Goal: Information Seeking & Learning: Learn about a topic

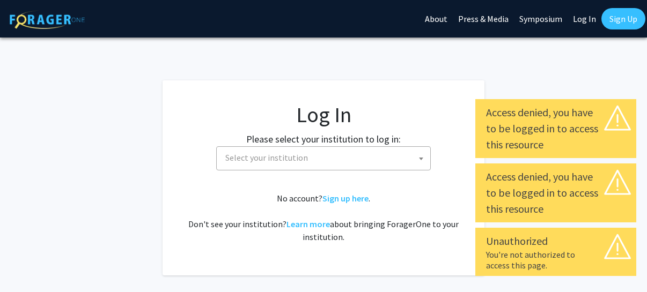
select select
click at [407, 154] on span "Select your institution" at bounding box center [325, 158] width 209 height 22
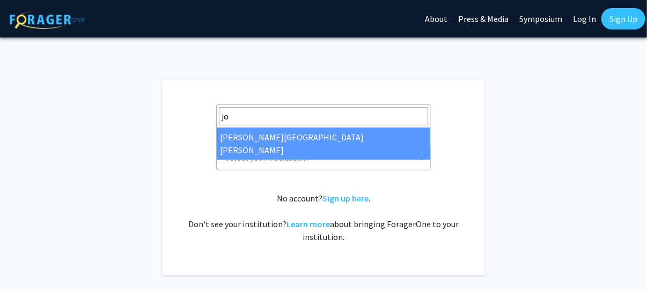
type input "j"
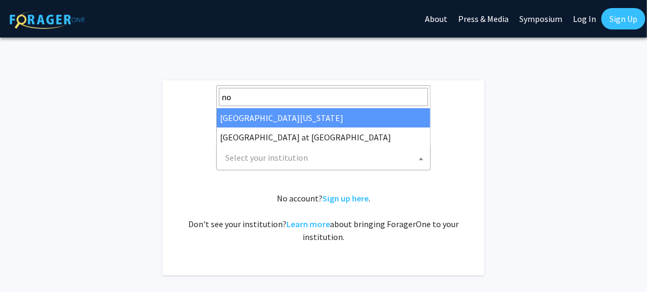
type input "n"
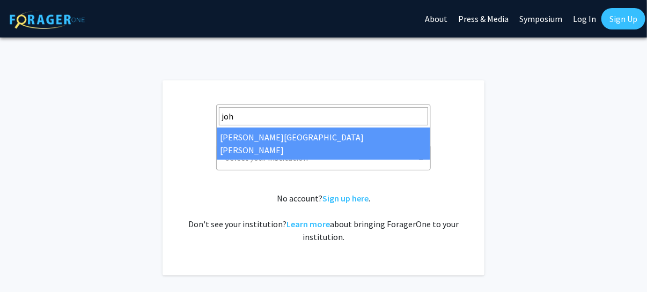
type input "joh"
select select "1"
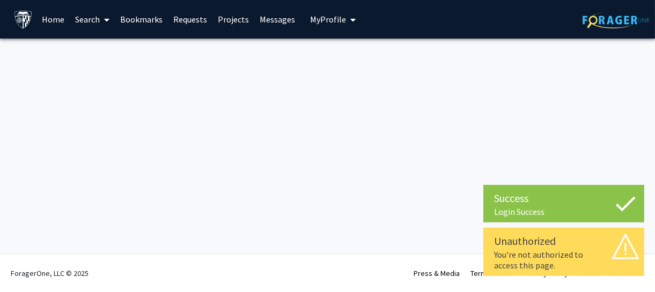
click at [315, 18] on span "My Profile" at bounding box center [328, 19] width 36 height 11
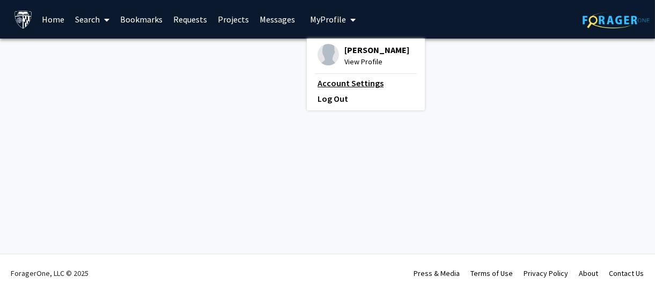
click at [337, 90] on link "Account Settings" at bounding box center [365, 83] width 96 height 13
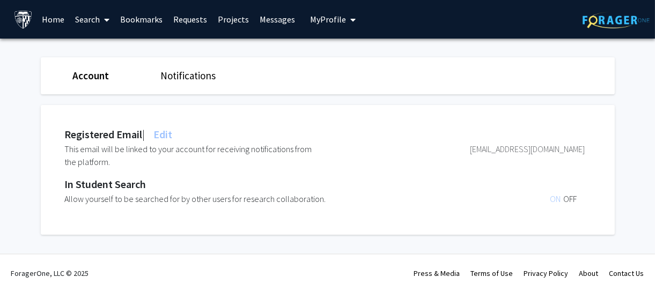
click at [168, 65] on div "Account Notifications" at bounding box center [328, 75] width 590 height 37
click at [170, 74] on link "Notifications" at bounding box center [187, 75] width 55 height 13
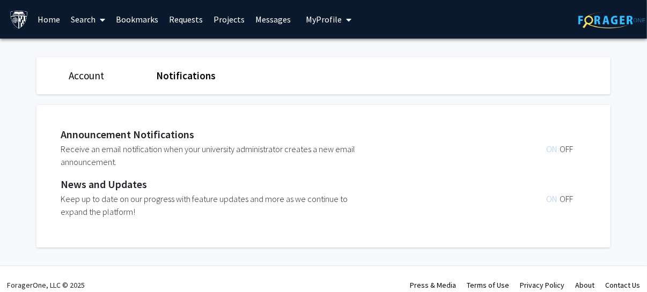
click at [551, 150] on span "ON" at bounding box center [552, 149] width 13 height 11
click at [564, 148] on span "OFF" at bounding box center [565, 149] width 13 height 11
click at [567, 200] on span "OFF" at bounding box center [565, 199] width 13 height 11
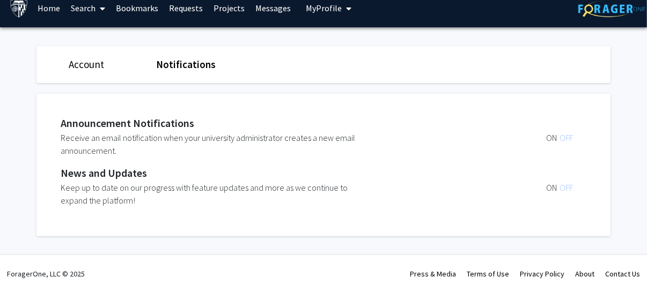
click at [68, 6] on link "Search" at bounding box center [88, 8] width 45 height 38
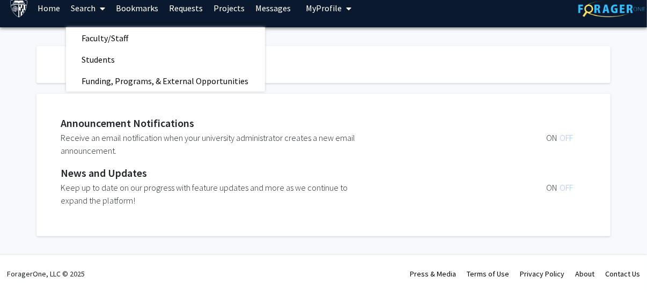
click at [53, 6] on link "Home" at bounding box center [49, 8] width 33 height 38
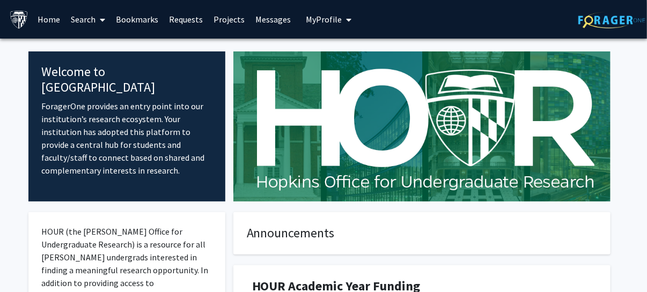
click at [91, 18] on link "Search" at bounding box center [88, 20] width 45 height 38
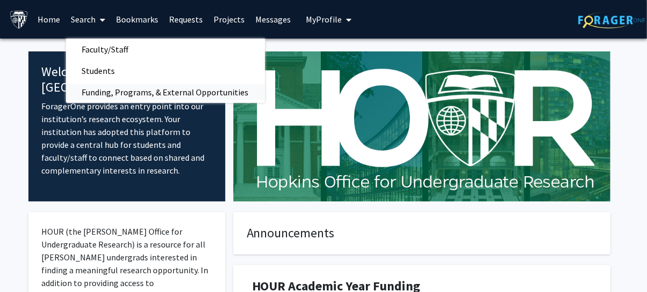
click at [103, 91] on span "Funding, Programs, & External Opportunities" at bounding box center [165, 91] width 199 height 21
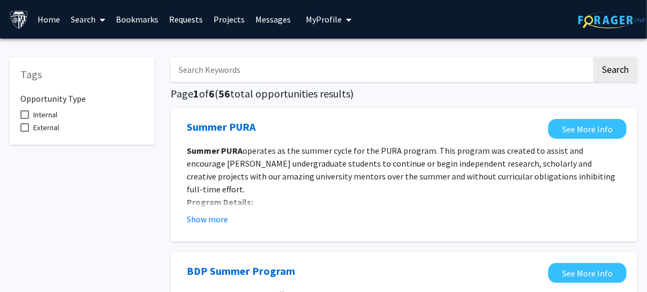
scroll to position [4, 0]
click at [226, 71] on input "Search Keywords" at bounding box center [380, 69] width 421 height 25
type input "g"
type input "engineering"
click at [593, 57] on button "Search" at bounding box center [615, 69] width 44 height 25
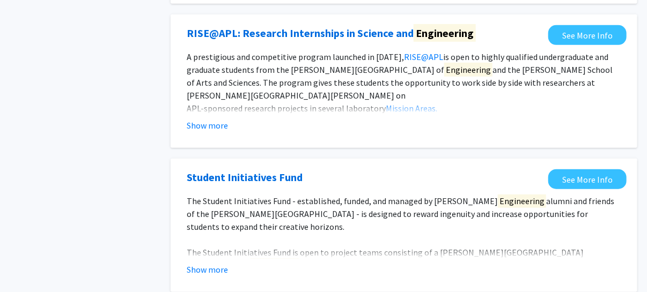
scroll to position [268, 0]
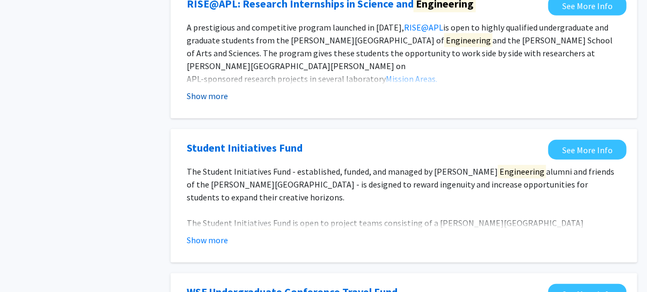
click at [222, 94] on button "Show more" at bounding box center [207, 96] width 41 height 13
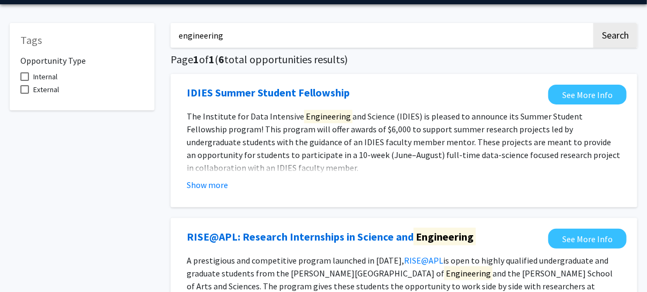
scroll to position [0, 0]
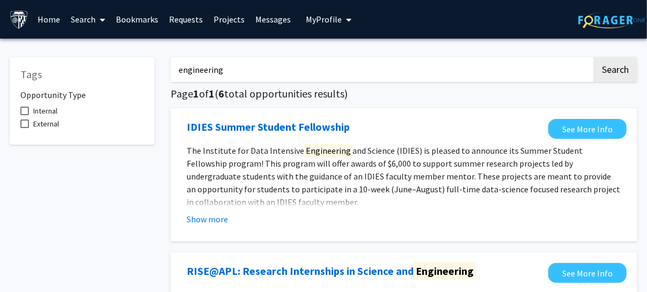
click at [325, 14] on span "My Profile" at bounding box center [324, 19] width 36 height 11
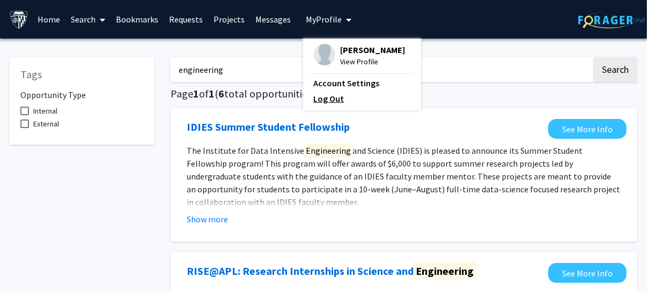
click at [325, 105] on link "Log Out" at bounding box center [362, 98] width 96 height 13
